Goal: Task Accomplishment & Management: Use online tool/utility

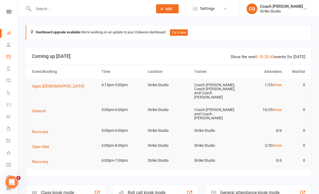
click at [8, 59] on link "Calendar" at bounding box center [12, 57] width 12 height 12
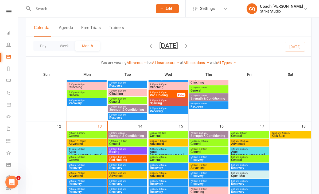
scroll to position [221, 0]
click at [72, 134] on span "General" at bounding box center [86, 135] width 37 height 3
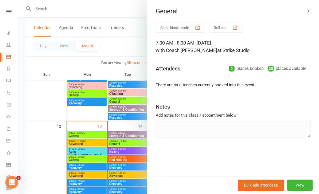
click at [54, 141] on div at bounding box center [168, 97] width 301 height 194
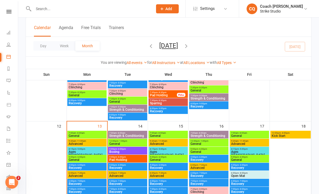
click at [70, 143] on span "Advanced" at bounding box center [86, 144] width 37 height 3
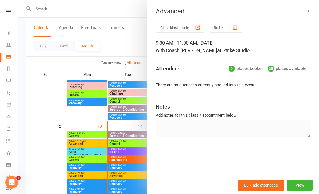
click at [54, 134] on div at bounding box center [168, 97] width 301 height 194
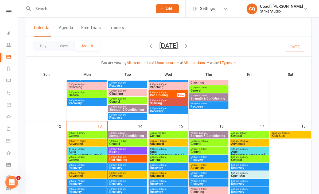
click at [76, 134] on span "General" at bounding box center [86, 135] width 37 height 3
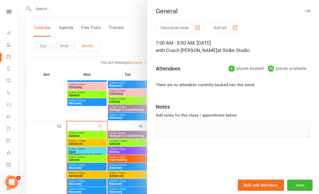
click at [193, 23] on button "Class kiosk mode" at bounding box center [180, 28] width 49 height 10
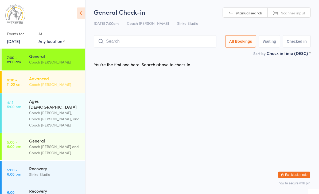
click at [63, 91] on div "Advanced Coach Quang" at bounding box center [57, 81] width 56 height 21
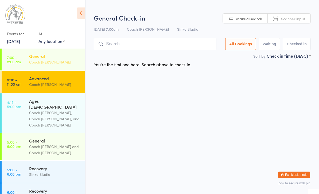
click at [56, 70] on link "7:00 - 8:00 am General Coach Vinay" at bounding box center [44, 60] width 84 height 22
